Goal: Task Accomplishment & Management: Manage account settings

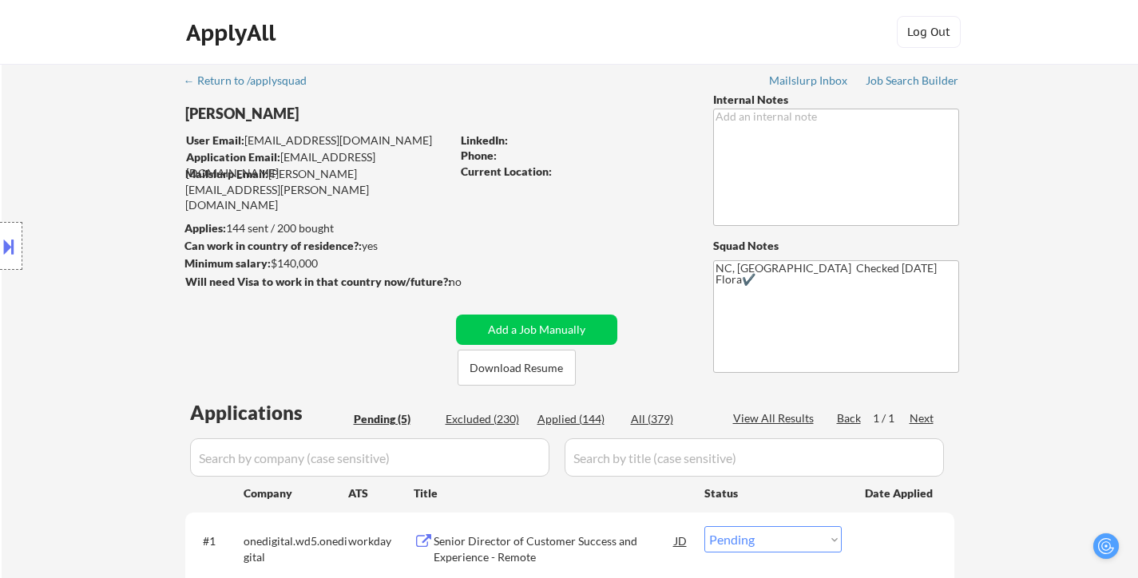
select select ""pending""
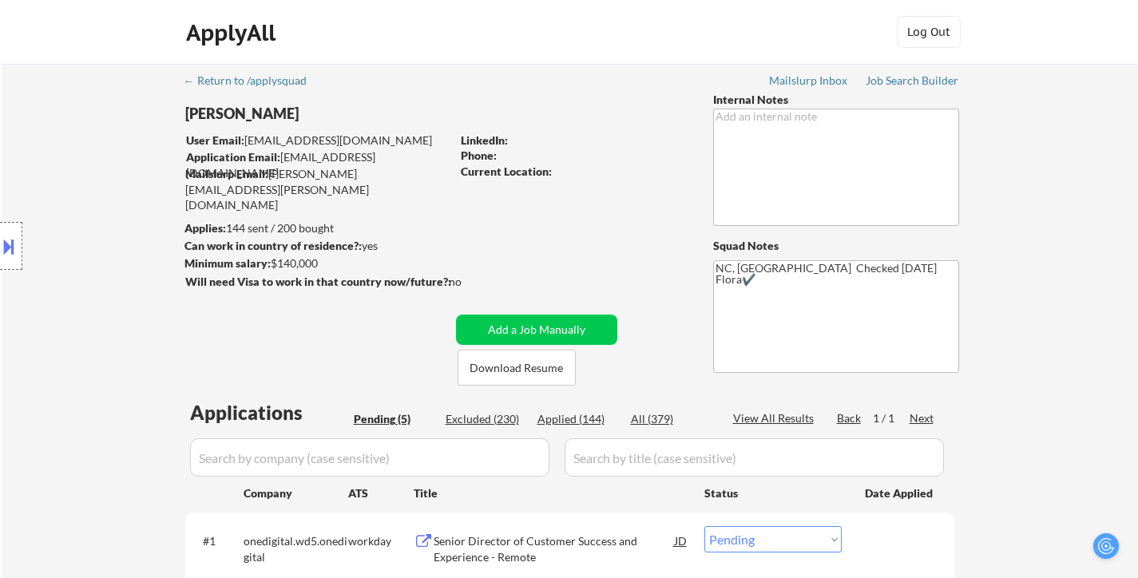
scroll to position [80, 0]
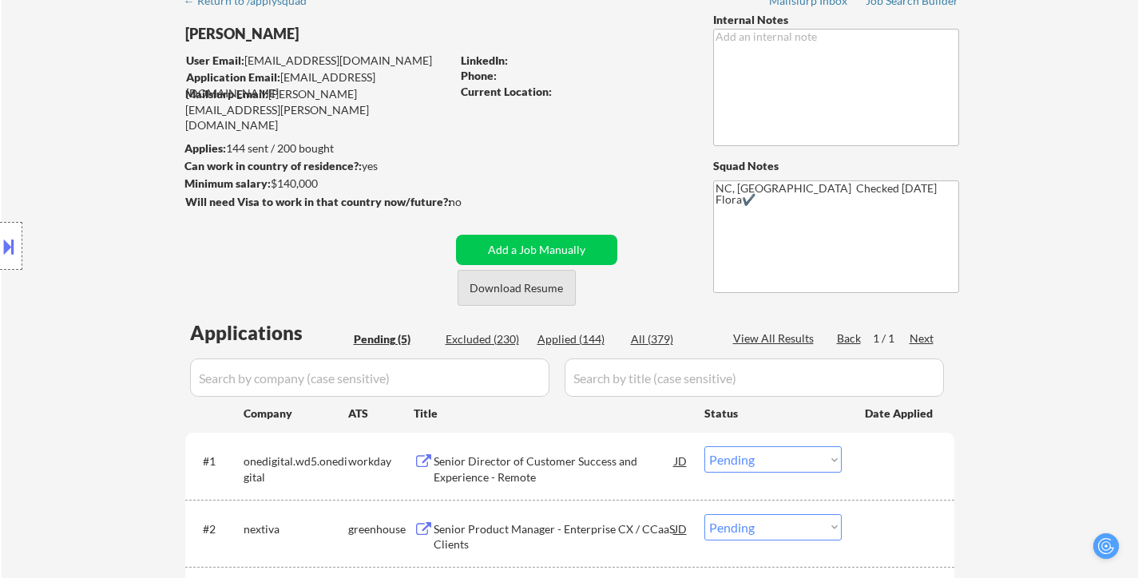
click at [542, 287] on button "Download Resume" at bounding box center [517, 288] width 118 height 36
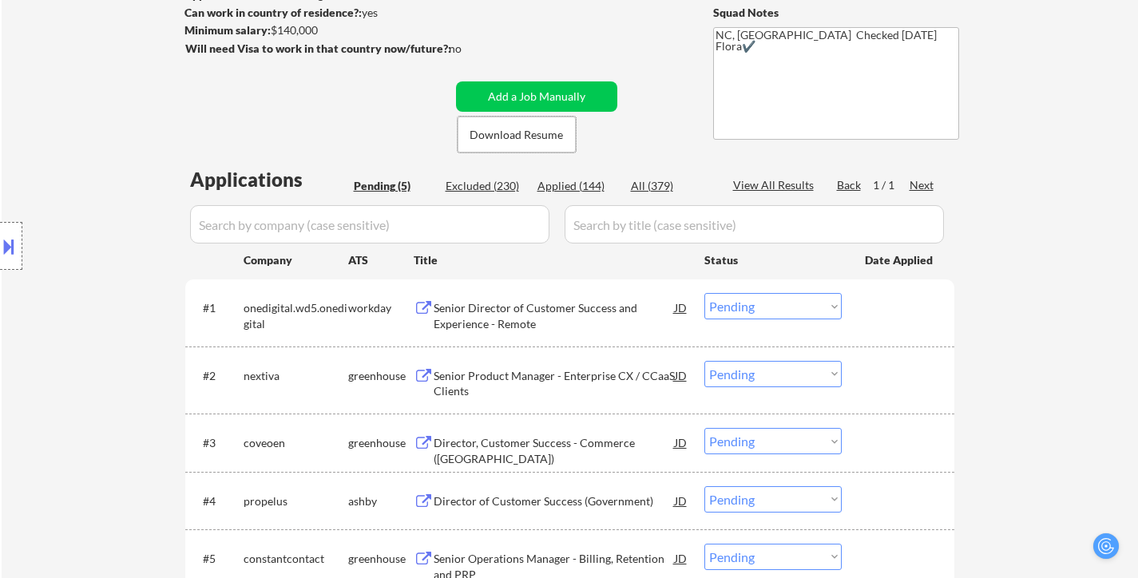
scroll to position [240, 0]
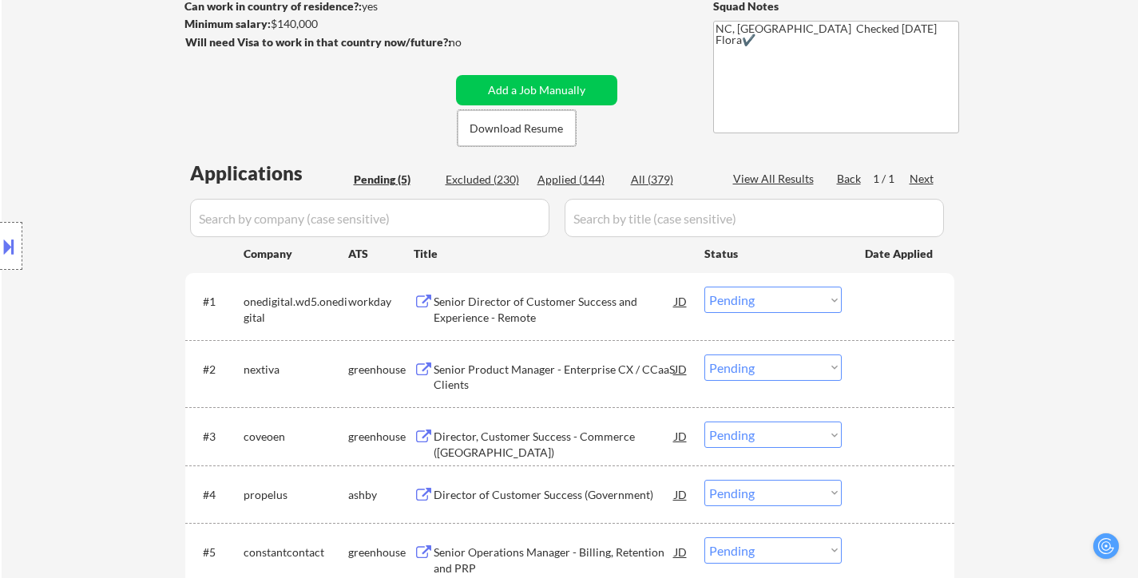
click at [527, 296] on div "Senior Director of Customer Success and Experience - Remote" at bounding box center [554, 309] width 241 height 31
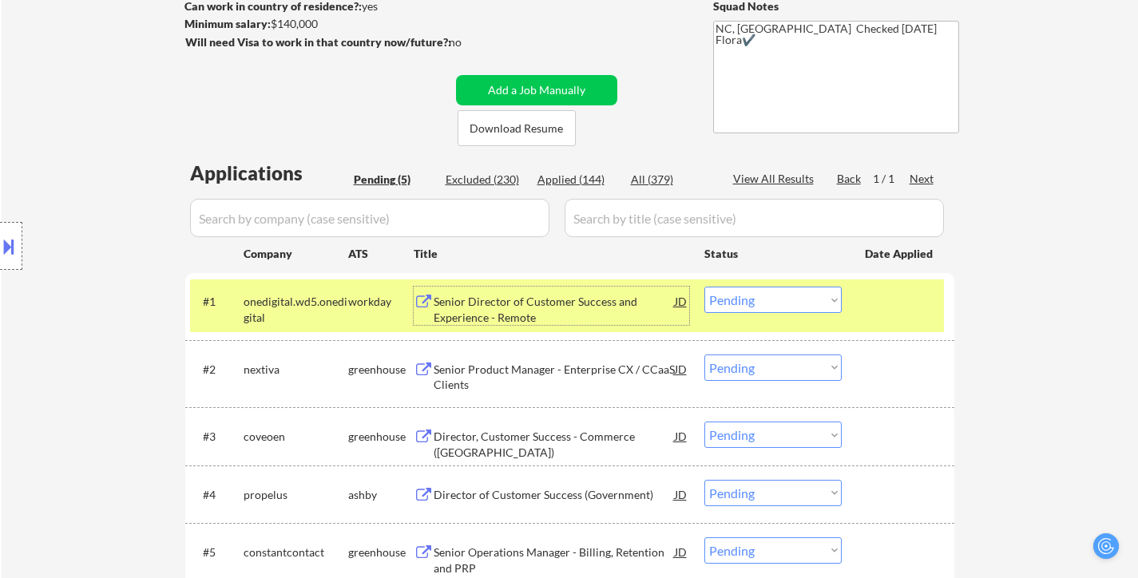
click at [773, 299] on select "Choose an option... Pending Applied Excluded (Questions) Excluded (Expired) Exc…" at bounding box center [772, 300] width 137 height 26
click at [704, 287] on select "Choose an option... Pending Applied Excluded (Questions) Excluded (Expired) Exc…" at bounding box center [772, 300] width 137 height 26
click at [570, 368] on div "Senior Product Manager - Enterprise CX / CCaaS Clients" at bounding box center [554, 377] width 241 height 31
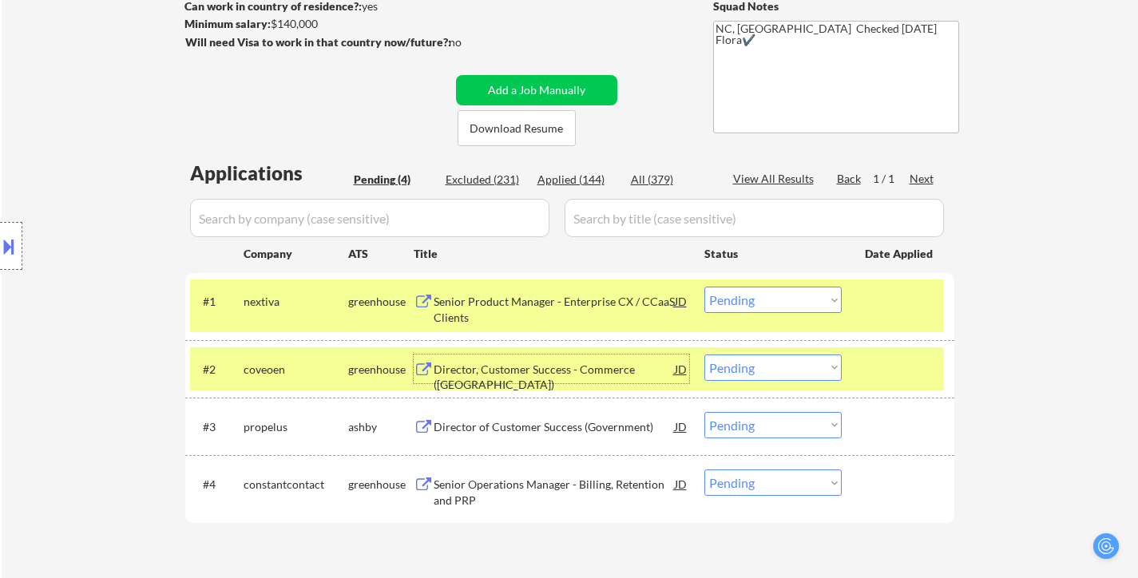
click at [795, 298] on select "Choose an option... Pending Applied Excluded (Questions) Excluded (Expired) Exc…" at bounding box center [772, 300] width 137 height 26
click at [704, 287] on select "Choose an option... Pending Applied Excluded (Questions) Excluded (Expired) Exc…" at bounding box center [772, 300] width 137 height 26
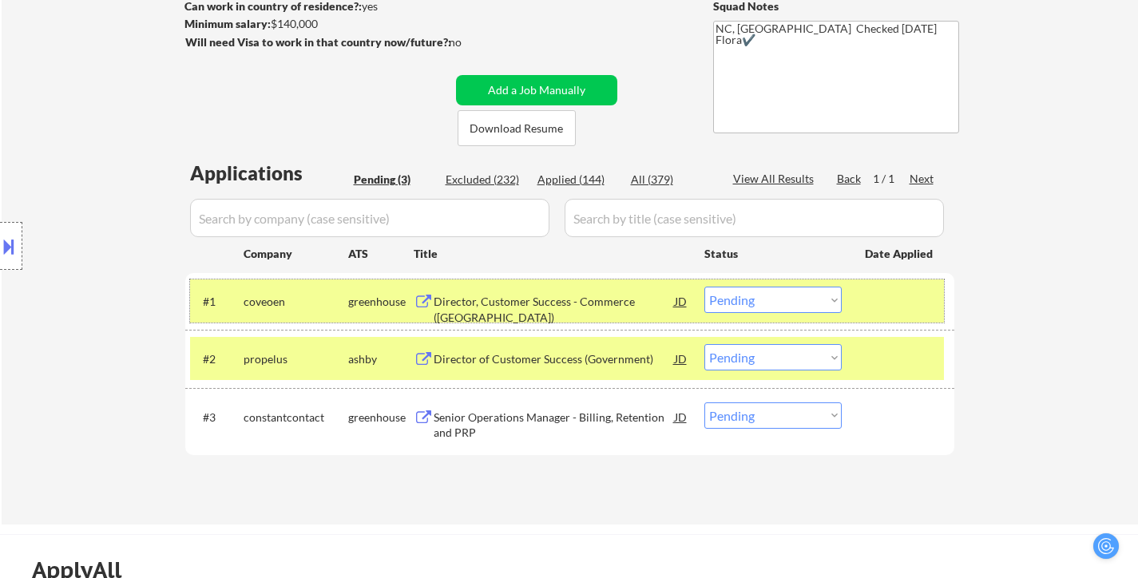
click at [899, 307] on div at bounding box center [900, 301] width 70 height 29
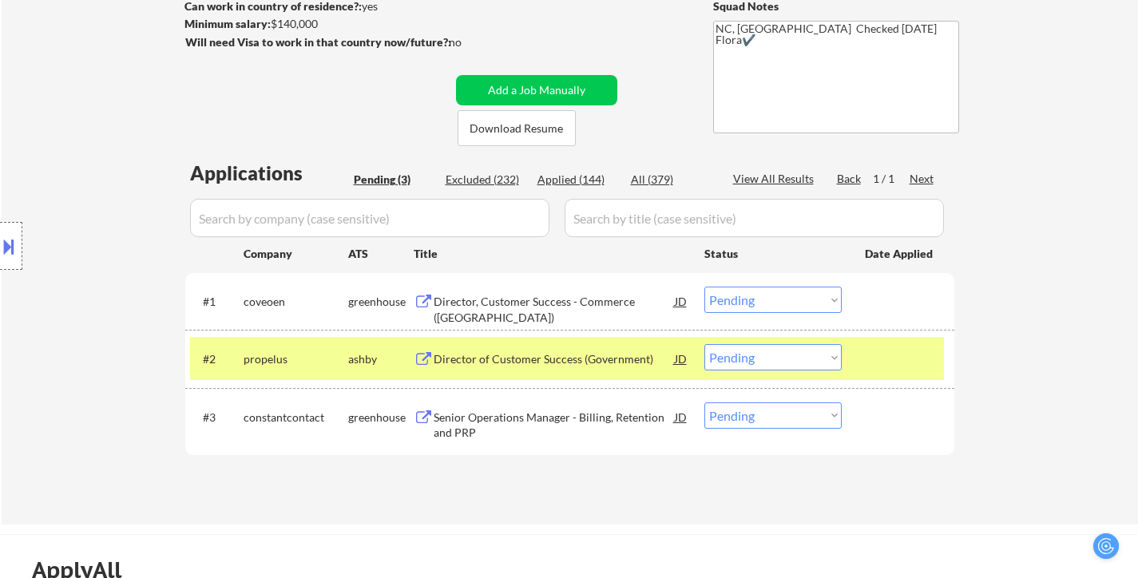
click at [885, 356] on div at bounding box center [900, 358] width 70 height 29
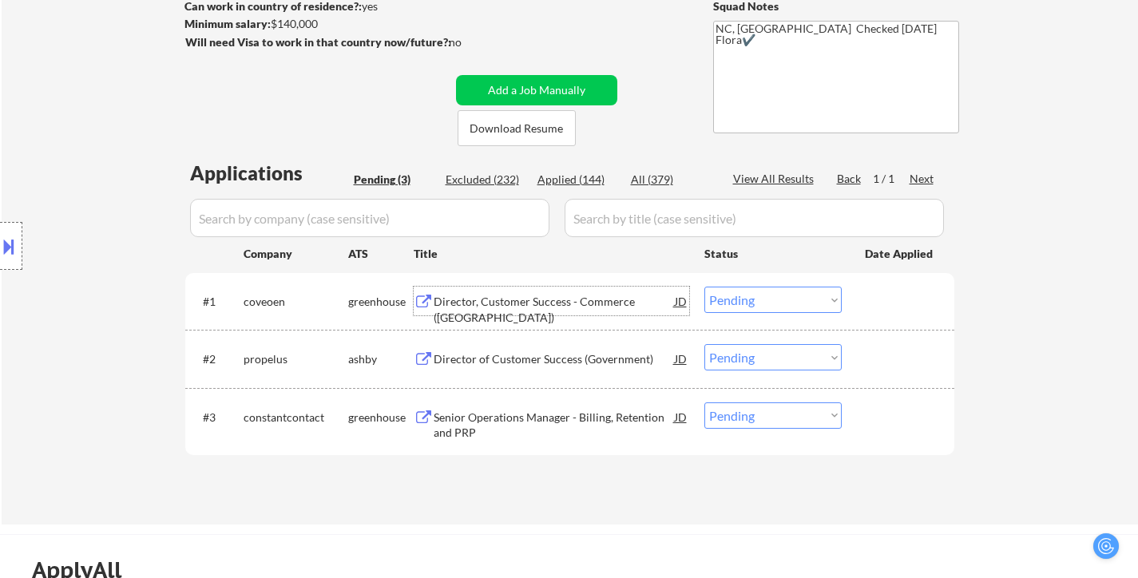
click at [525, 300] on div "Director, Customer Success - Commerce ([GEOGRAPHIC_DATA])" at bounding box center [554, 309] width 241 height 31
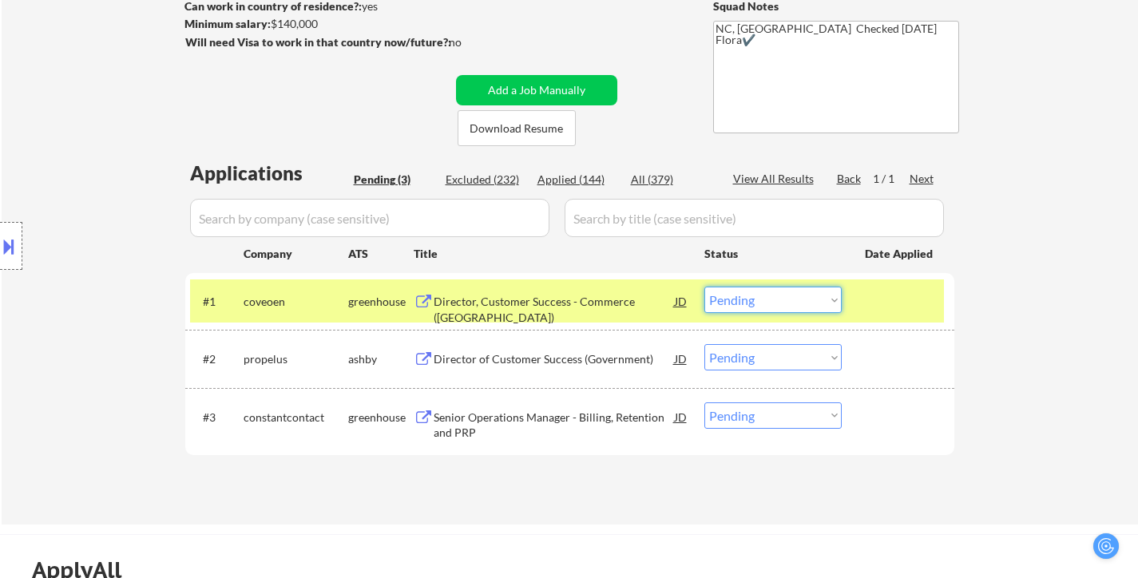
click at [749, 303] on select "Choose an option... Pending Applied Excluded (Questions) Excluded (Expired) Exc…" at bounding box center [772, 300] width 137 height 26
click at [704, 287] on select "Choose an option... Pending Applied Excluded (Questions) Excluded (Expired) Exc…" at bounding box center [772, 300] width 137 height 26
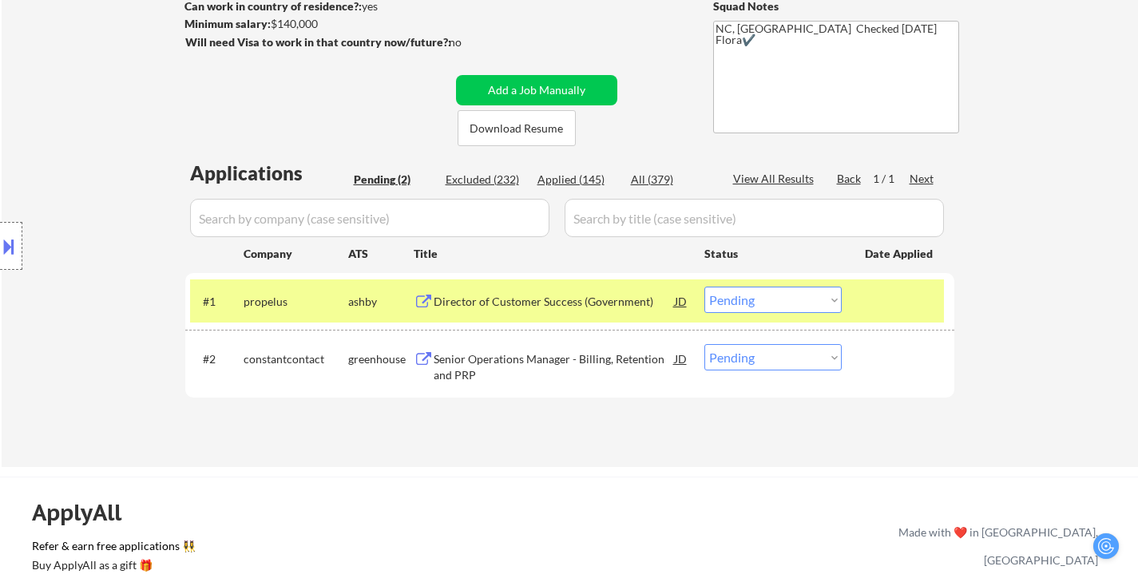
click at [577, 299] on div "Director of Customer Success (Government)" at bounding box center [554, 302] width 241 height 16
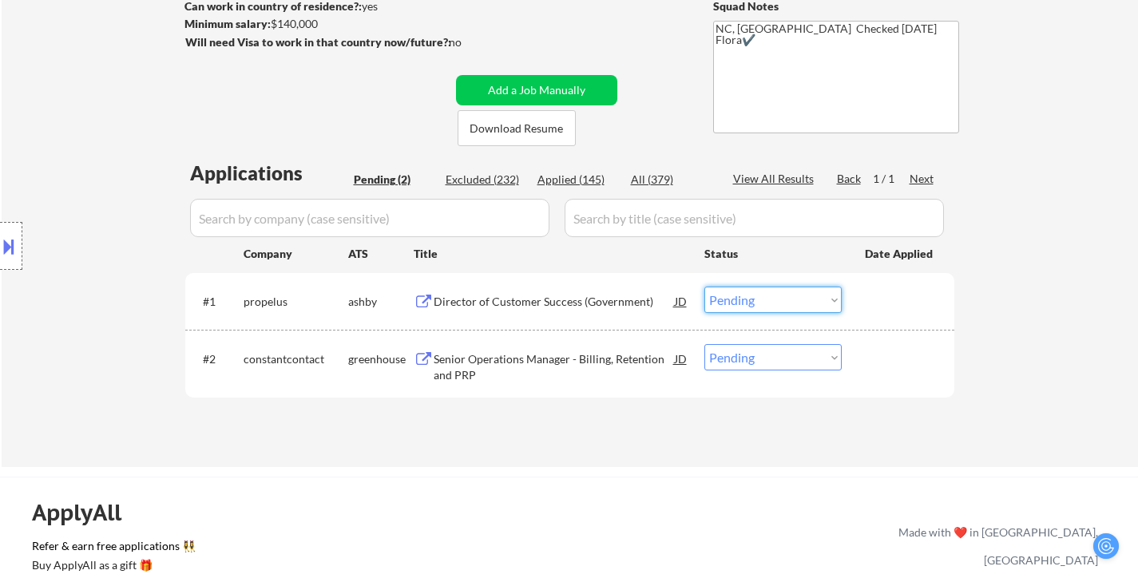
click at [772, 295] on select "Choose an option... Pending Applied Excluded (Questions) Excluded (Expired) Exc…" at bounding box center [772, 300] width 137 height 26
click at [704, 287] on select "Choose an option... Pending Applied Excluded (Questions) Excluded (Expired) Exc…" at bounding box center [772, 300] width 137 height 26
click at [545, 366] on div "Applications Pending (2) Excluded (232) Applied (145) All (379) View All Result…" at bounding box center [569, 298] width 769 height 277
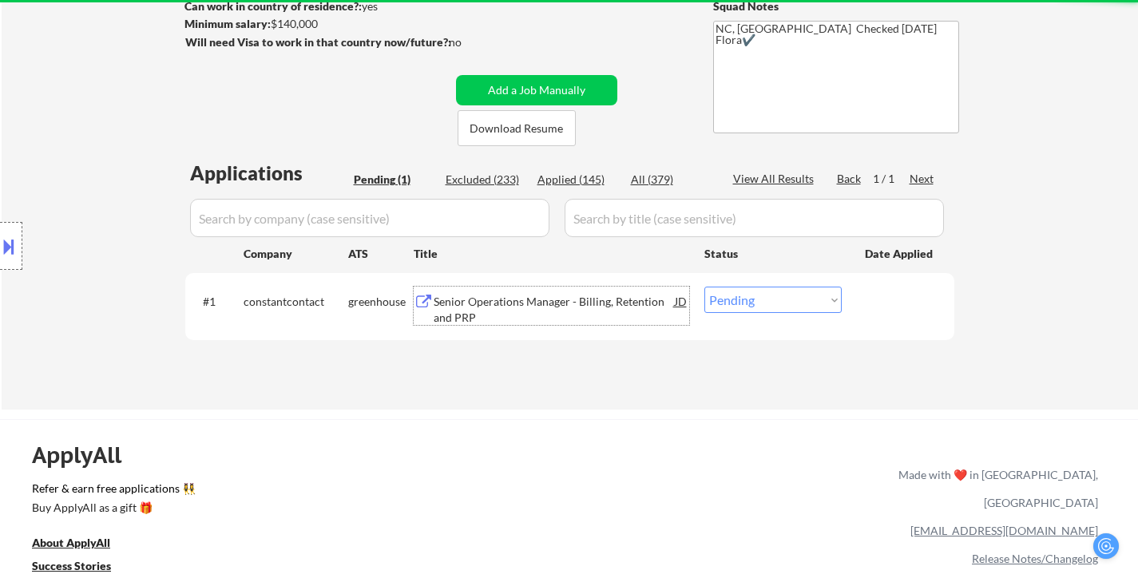
click at [551, 291] on div "Senior Operations Manager - Billing, Retention and PRP" at bounding box center [554, 306] width 241 height 38
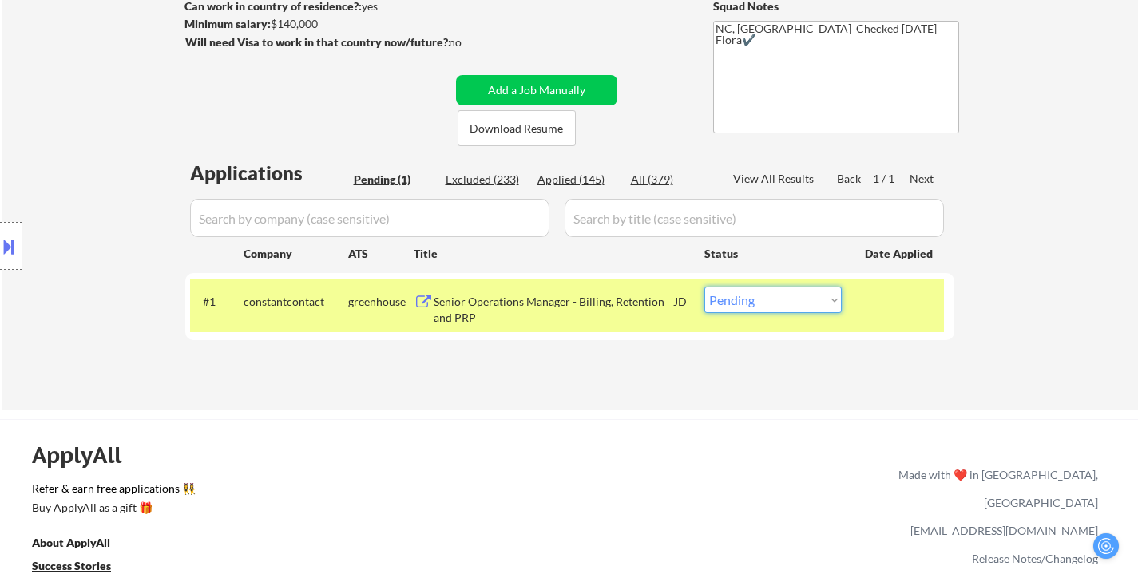
click at [772, 298] on select "Choose an option... Pending Applied Excluded (Questions) Excluded (Expired) Exc…" at bounding box center [772, 300] width 137 height 26
select select ""excluded__salary_""
click at [704, 287] on select "Choose an option... Pending Applied Excluded (Questions) Excluded (Expired) Exc…" at bounding box center [772, 300] width 137 height 26
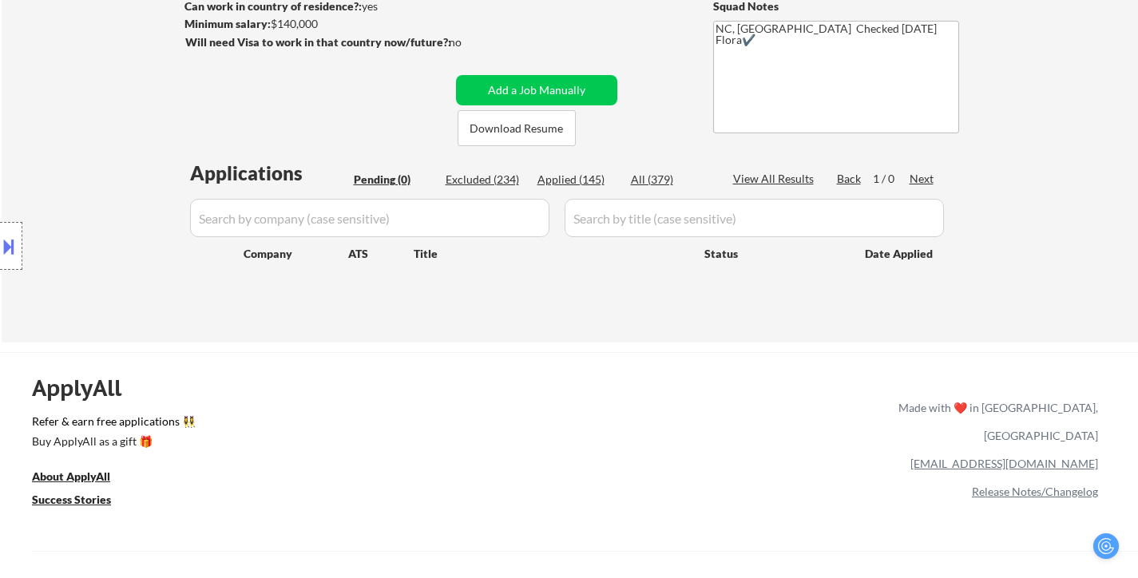
type textarea "Flora"
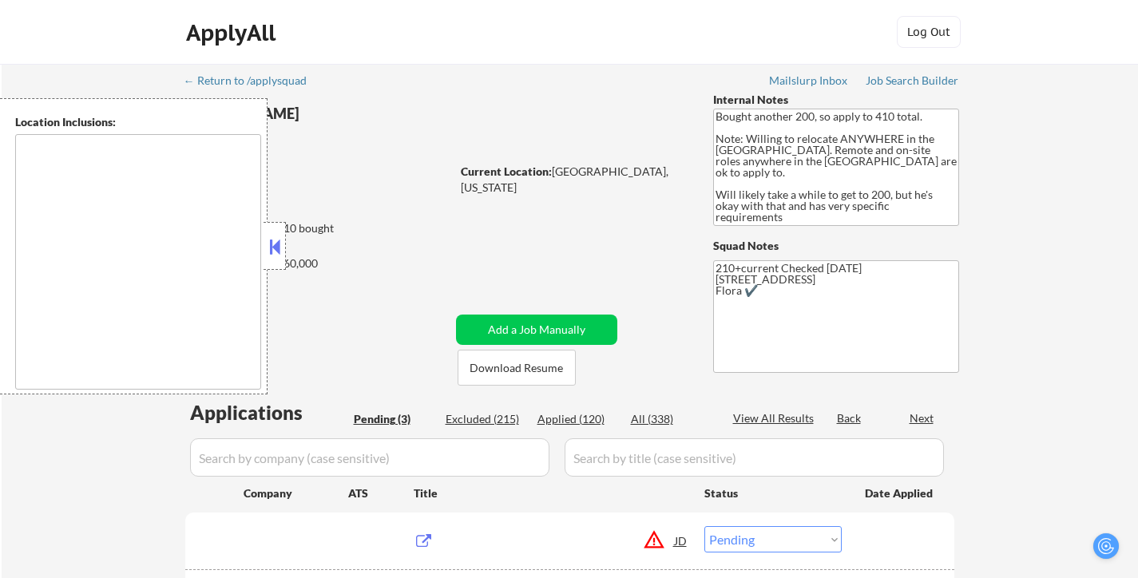
select select ""pending""
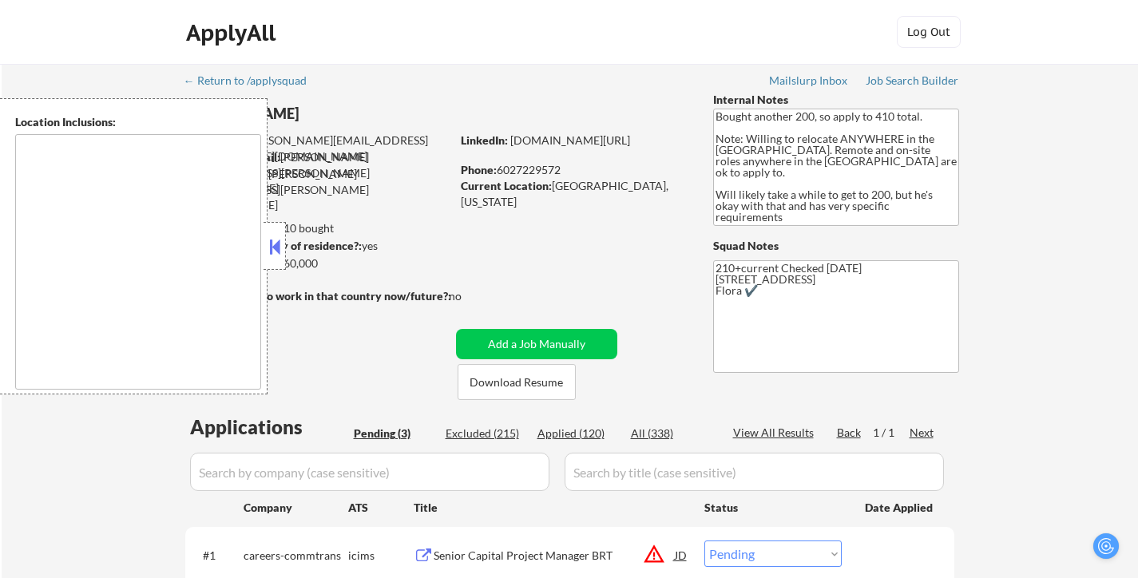
click at [278, 241] on button at bounding box center [275, 247] width 18 height 24
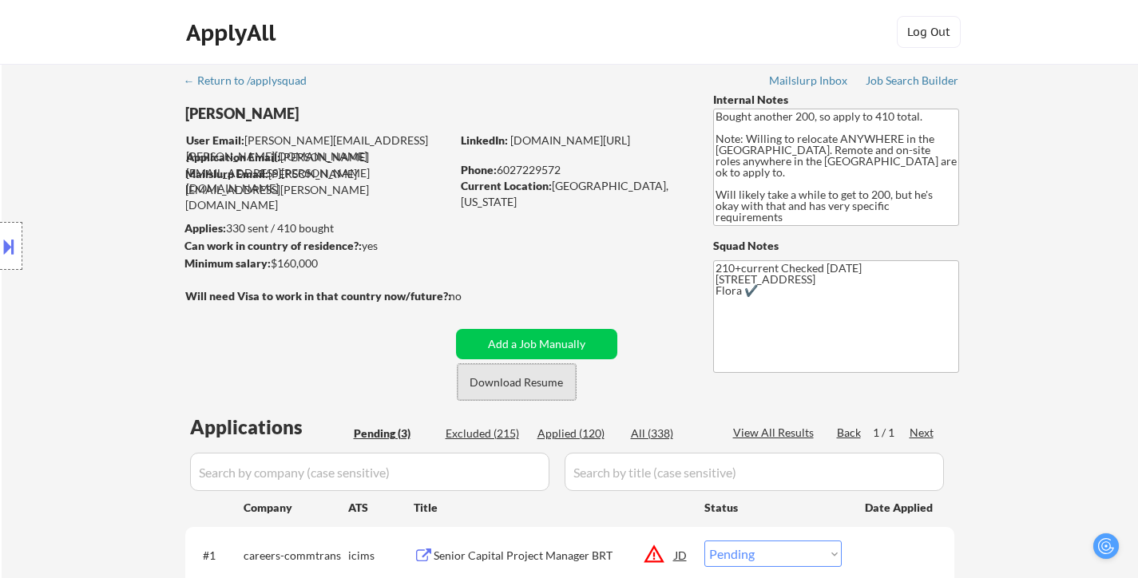
click at [532, 383] on button "Download Resume" at bounding box center [517, 382] width 118 height 36
